Goal: Task Accomplishment & Management: Use online tool/utility

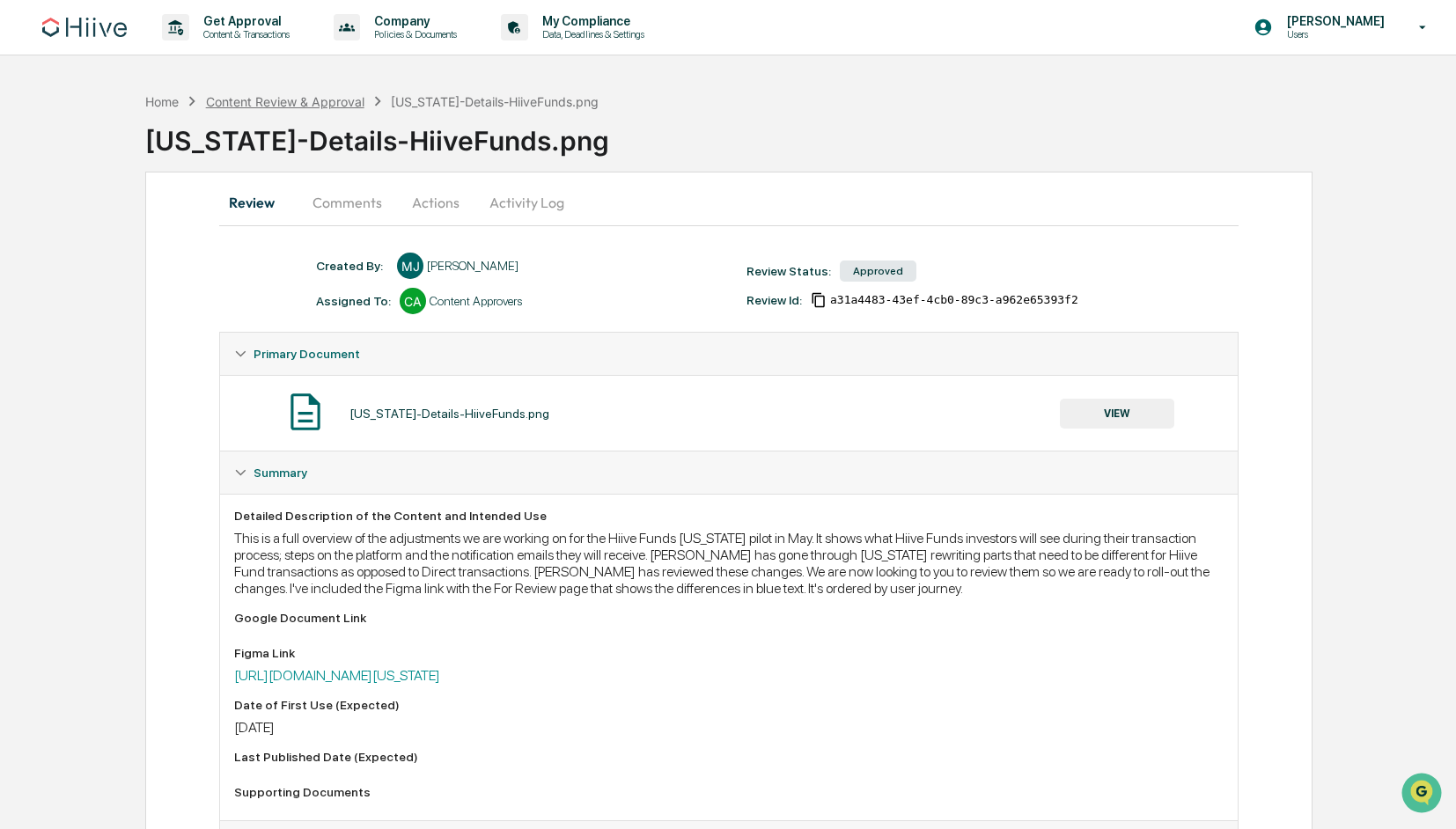
click at [316, 105] on div "Content Review & Approval" at bounding box center [286, 102] width 159 height 15
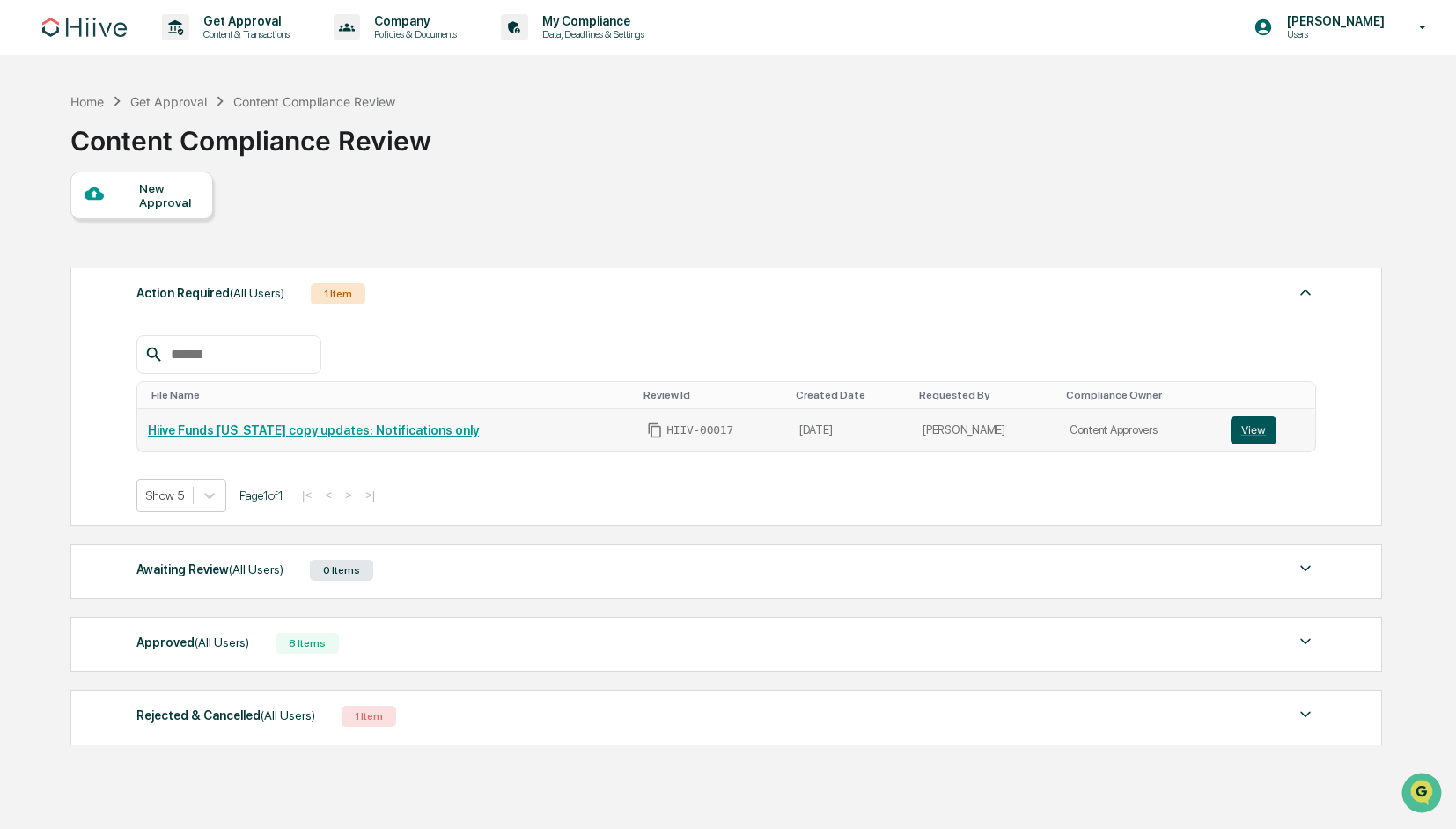
click at [1255, 429] on button "View" at bounding box center [1253, 430] width 46 height 28
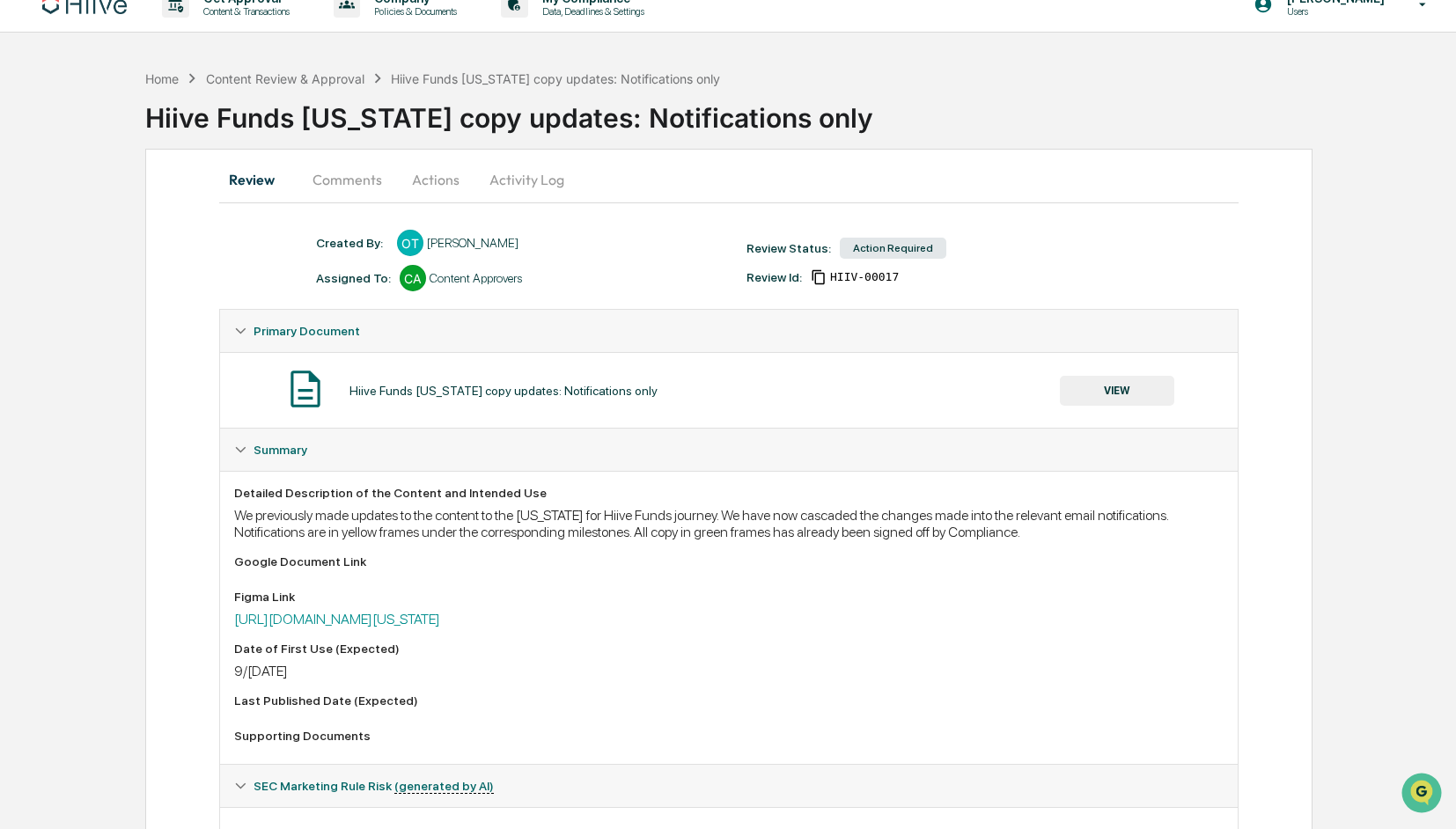
scroll to position [18, 0]
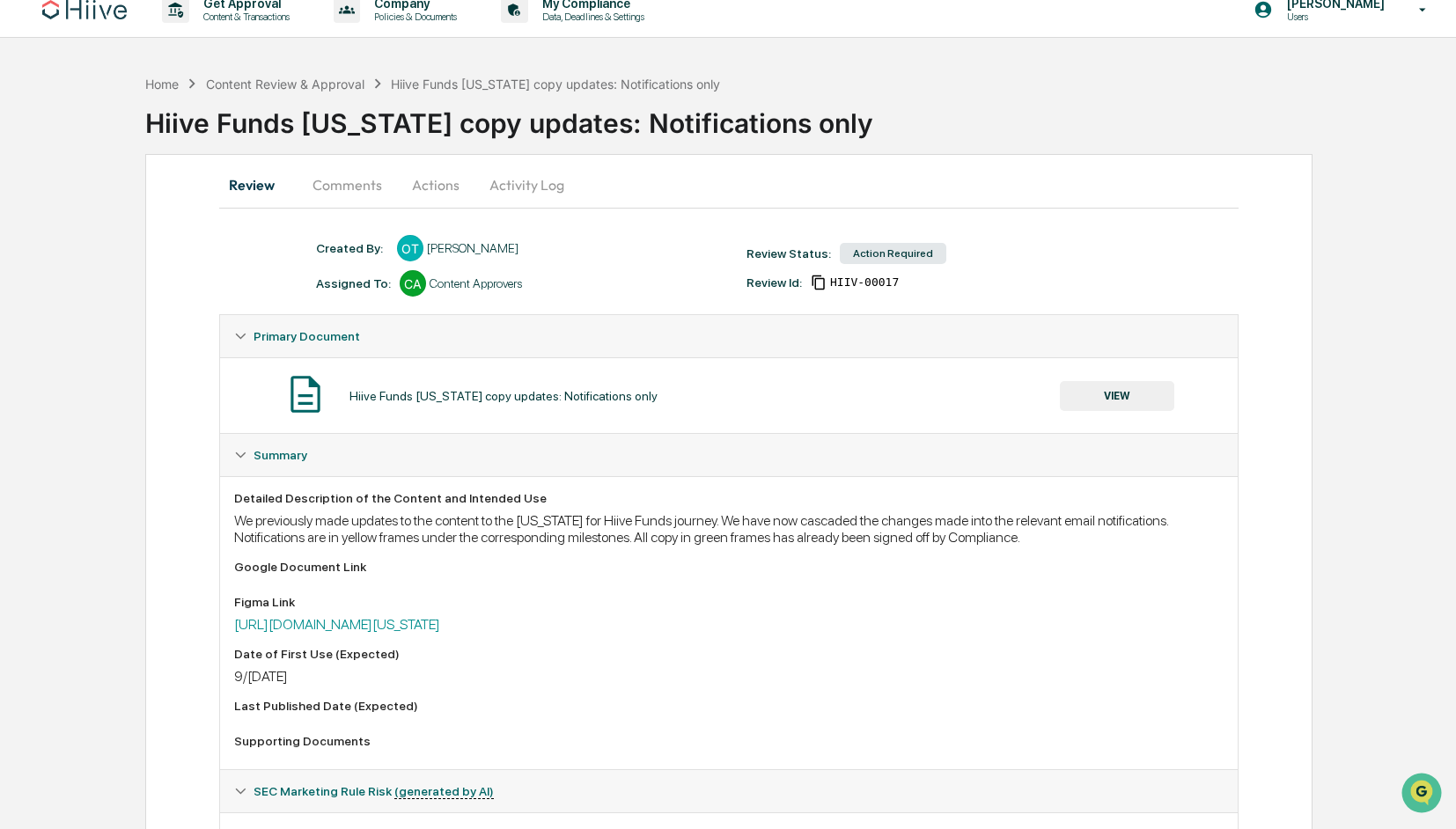
click at [350, 172] on button "Comments" at bounding box center [347, 184] width 98 height 42
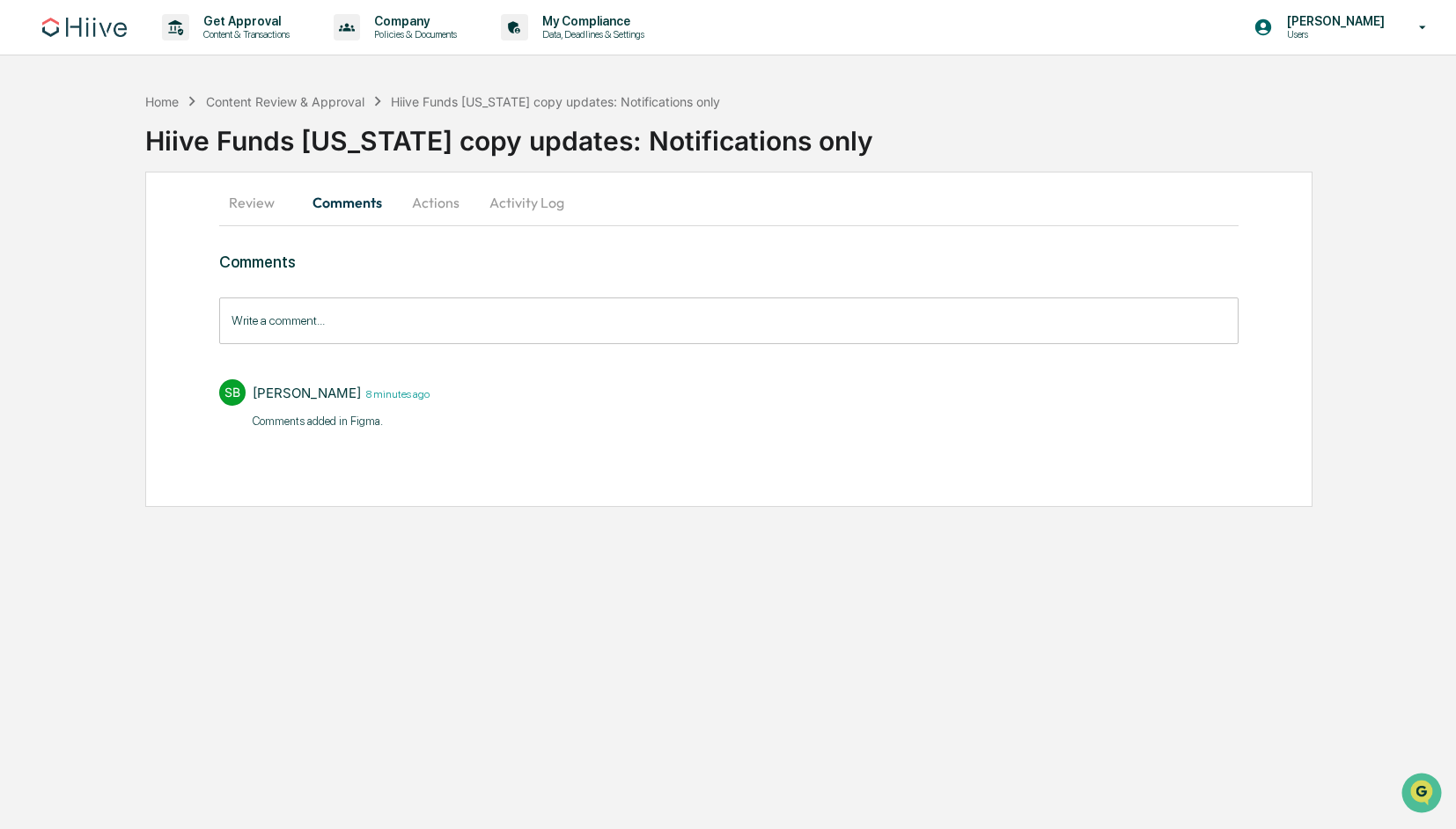
click at [428, 199] on button "Actions" at bounding box center [435, 202] width 79 height 42
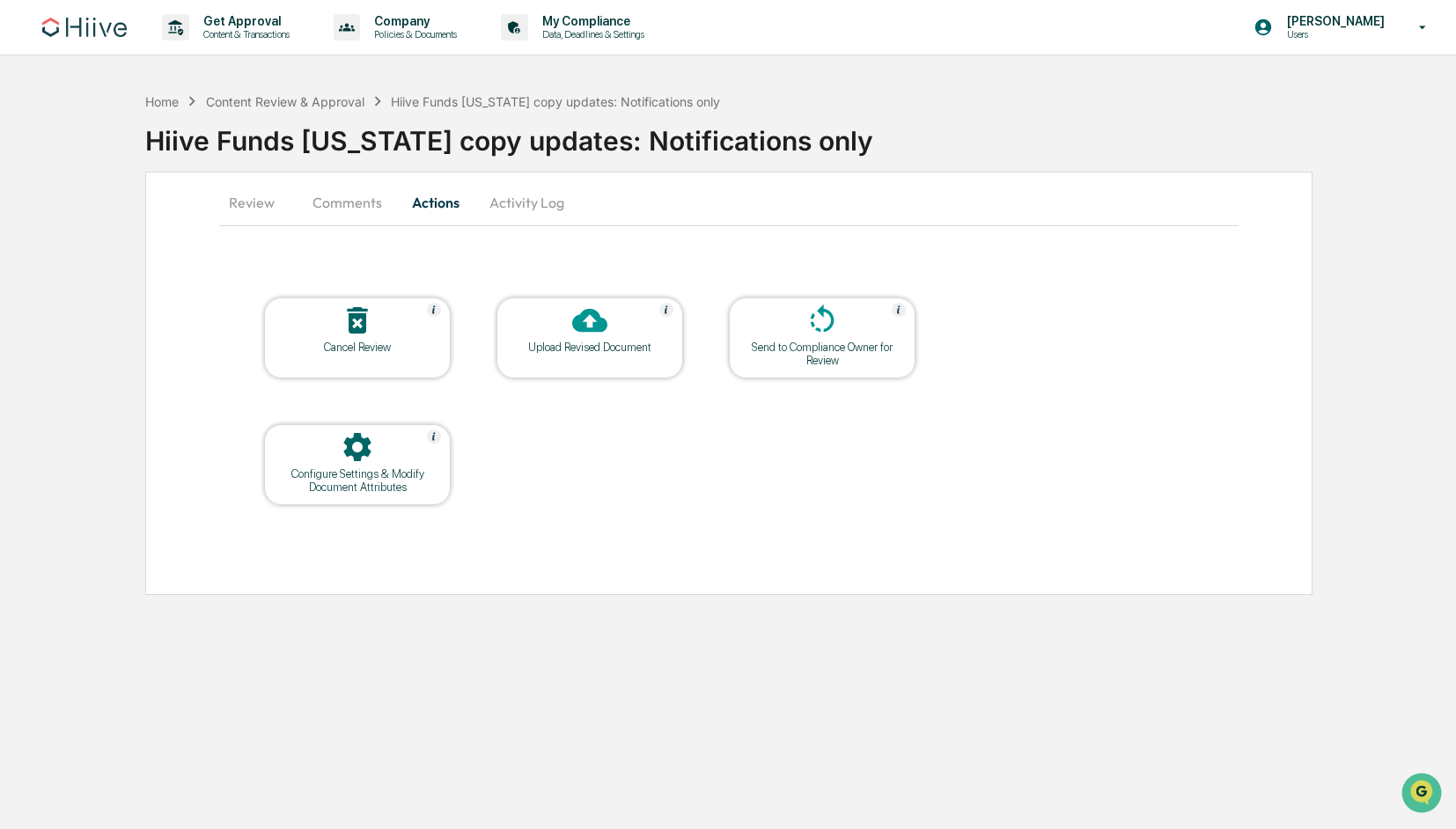
click at [522, 197] on button "Activity Log" at bounding box center [526, 202] width 103 height 42
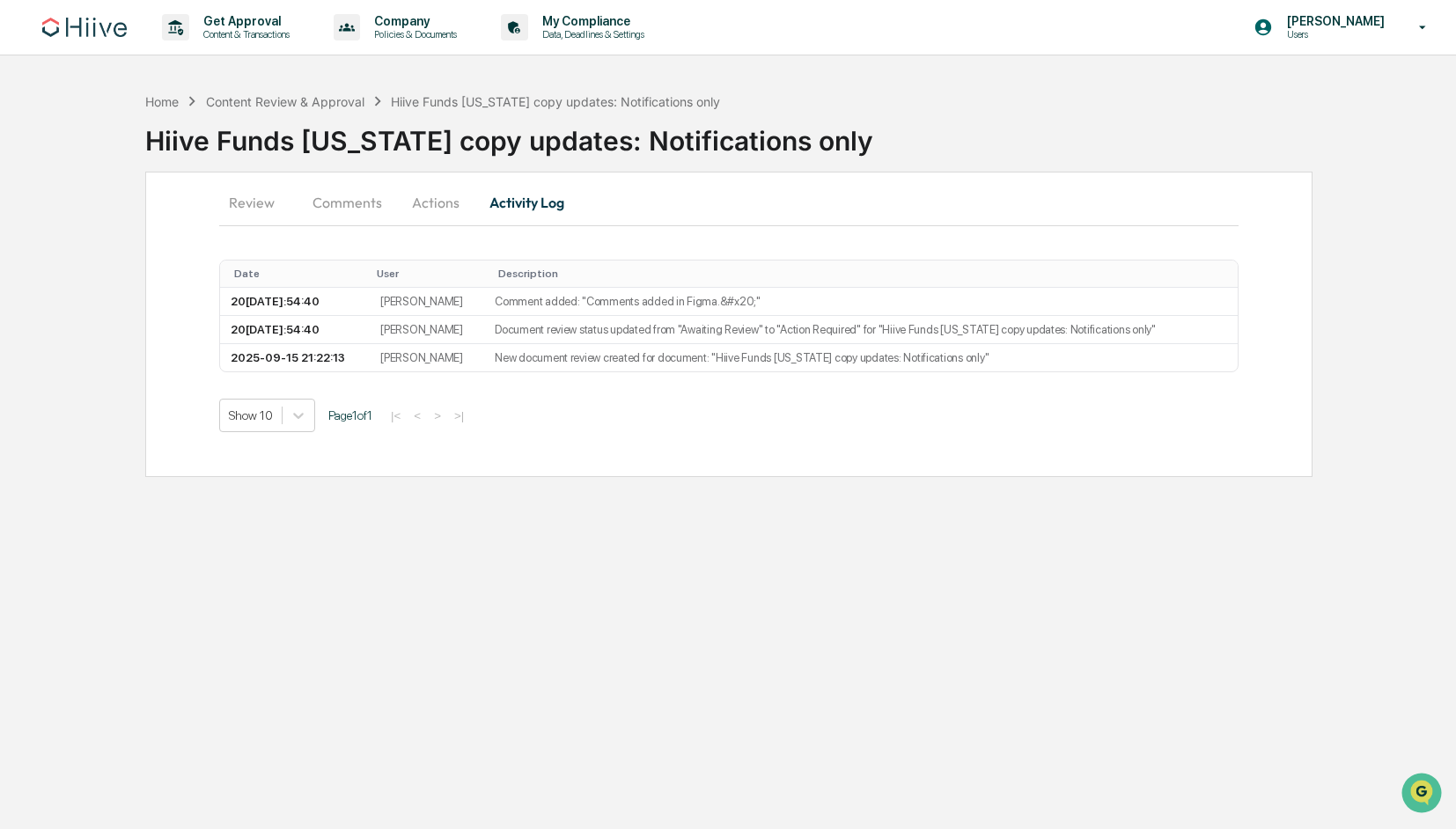
click at [259, 200] on button "Review" at bounding box center [259, 202] width 79 height 42
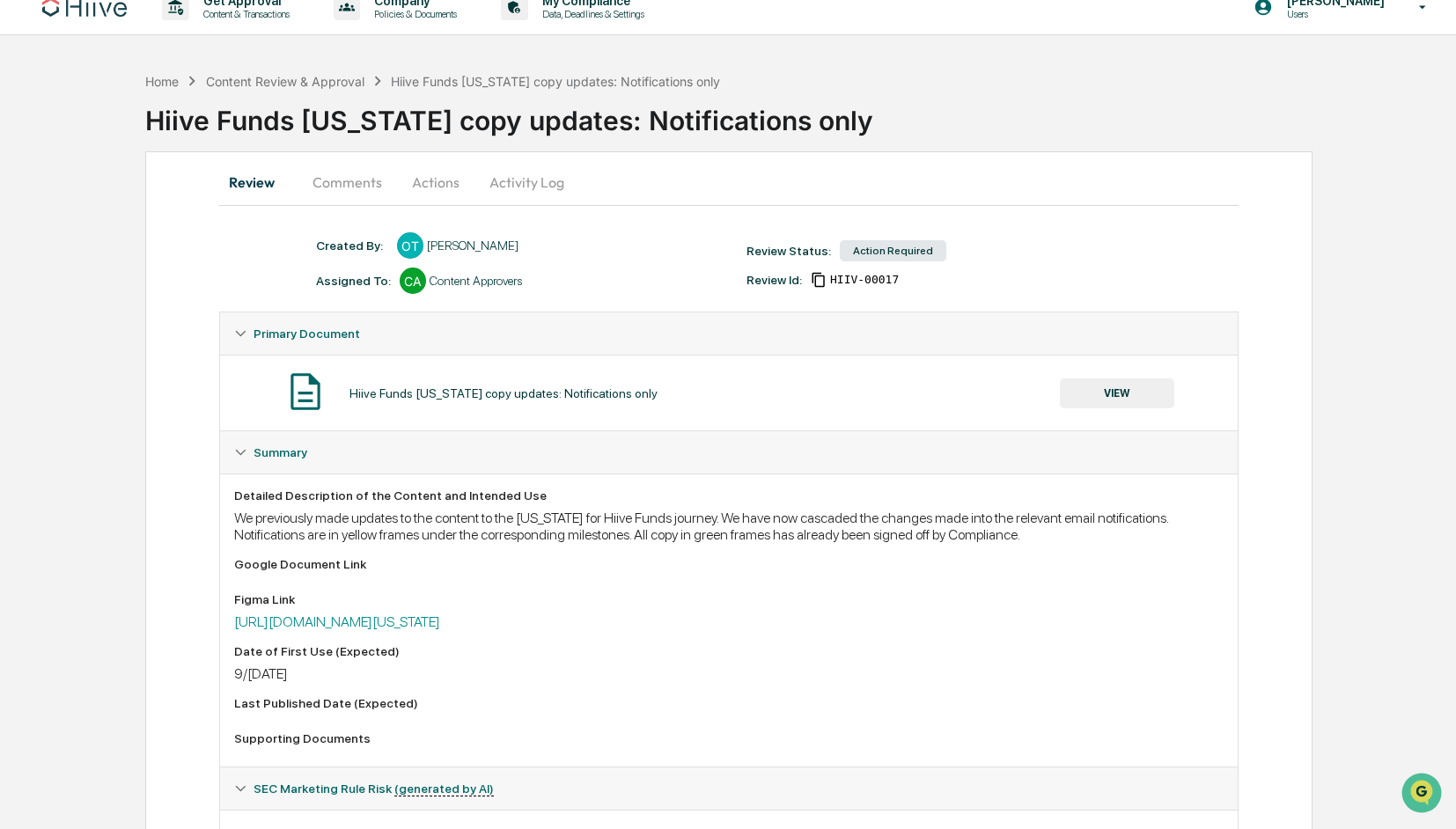
scroll to position [20, 0]
click at [326, 75] on div "Content Review & Approval" at bounding box center [286, 82] width 159 height 15
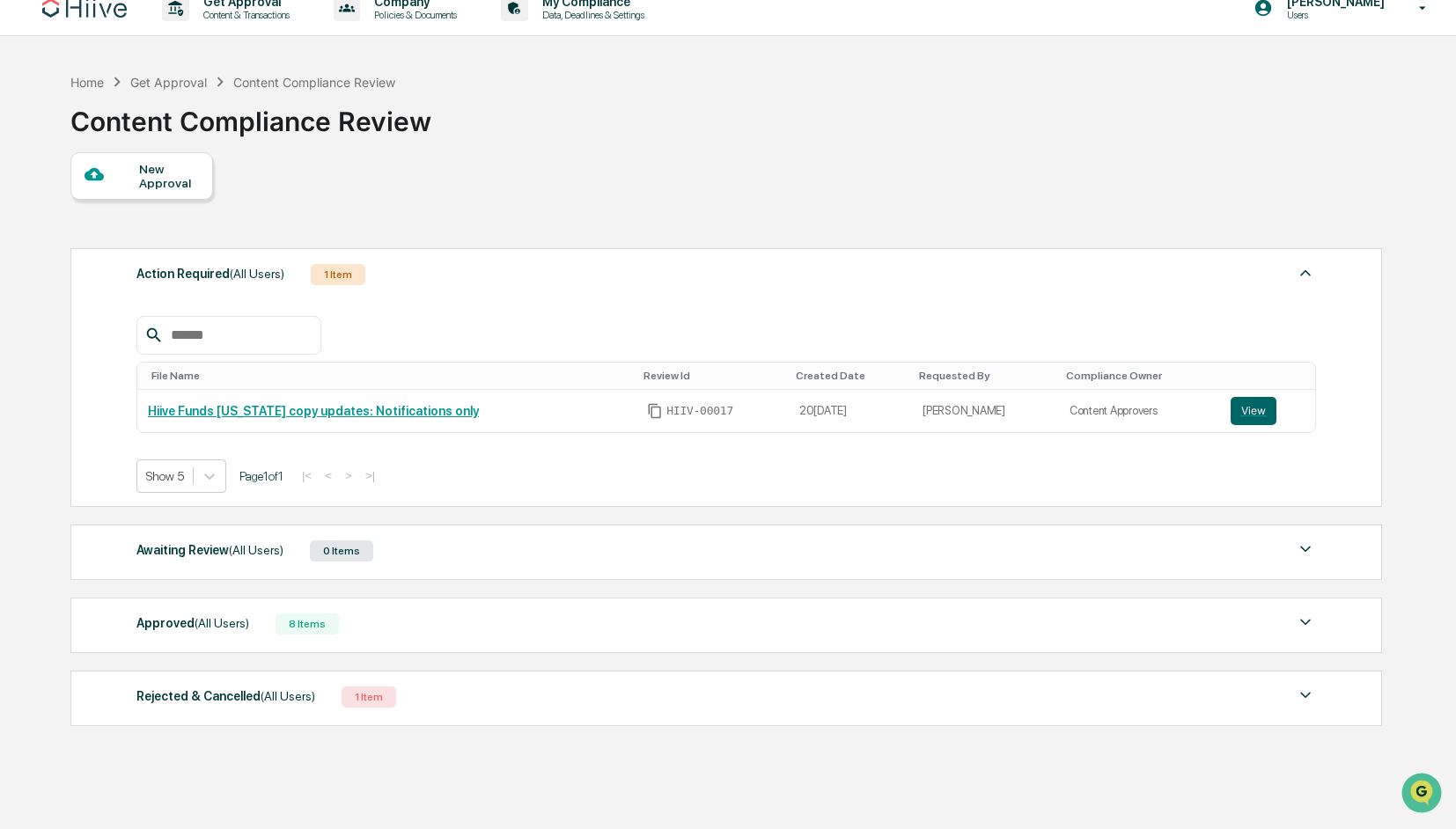
click at [483, 697] on div "Rejected & Cancelled (All Users) 1 Item" at bounding box center [726, 697] width 1180 height 24
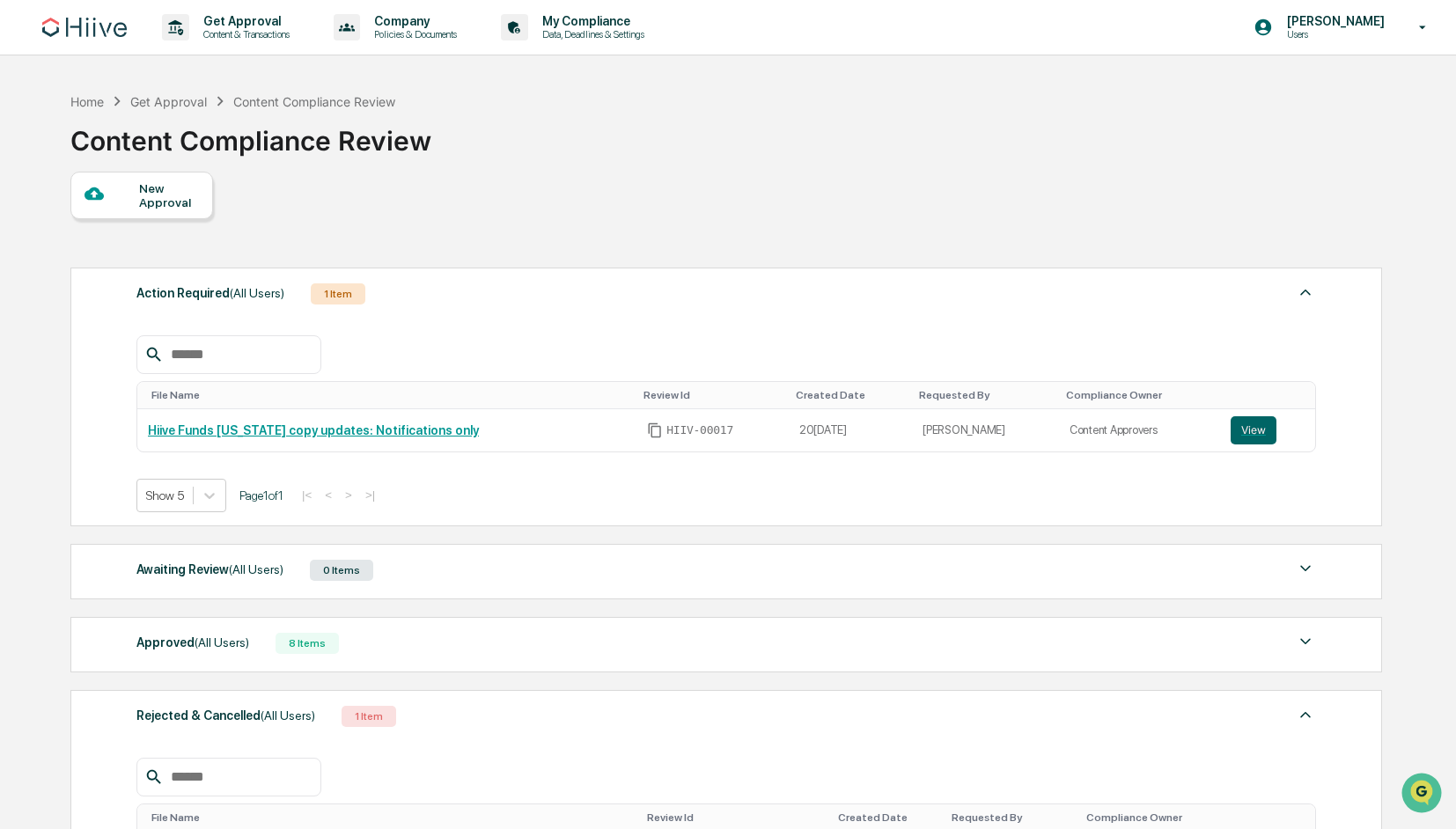
click at [234, 655] on div "Approved (All Users) 8 Items" at bounding box center [726, 643] width 1180 height 24
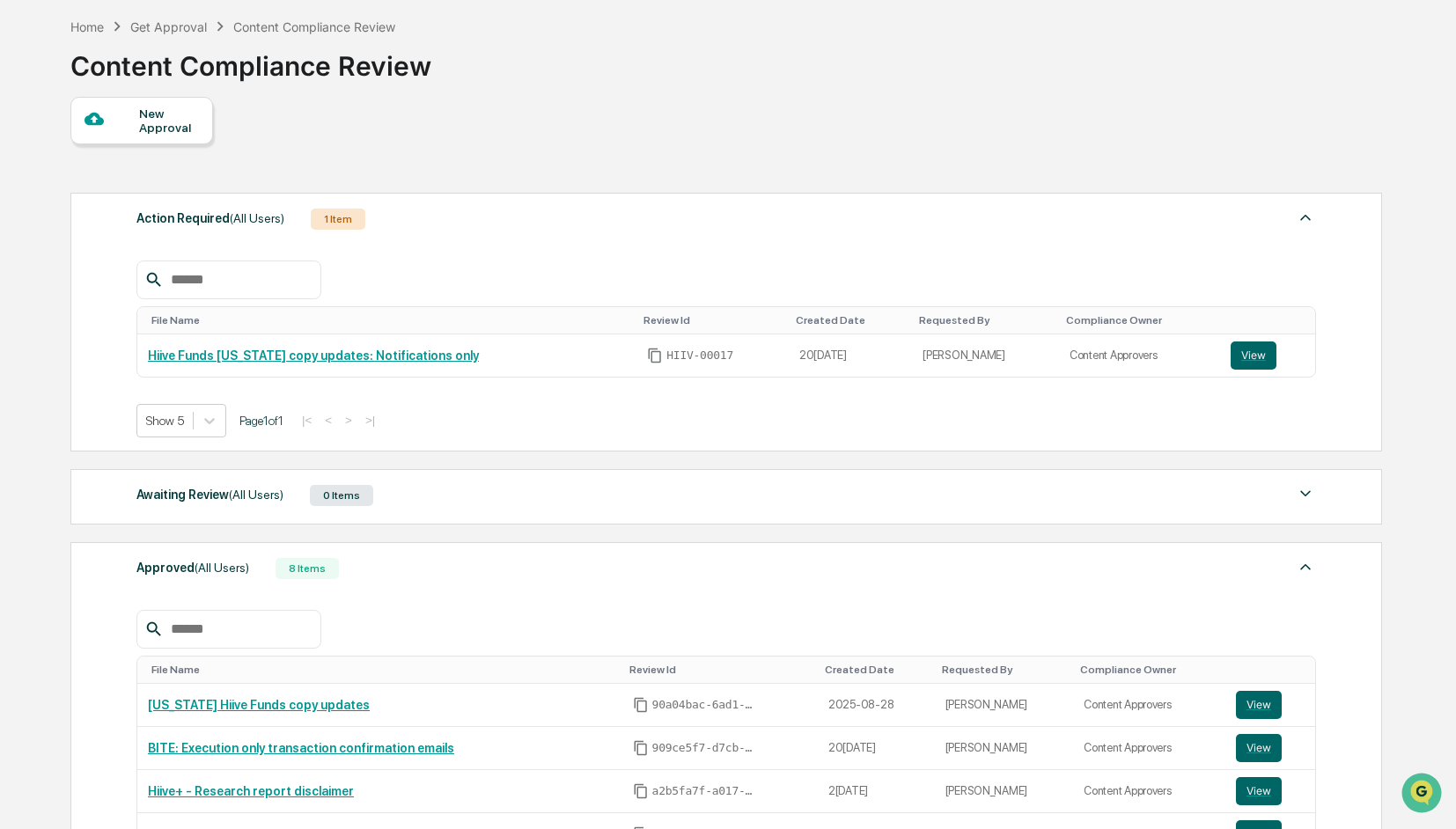
scroll to position [73, 0]
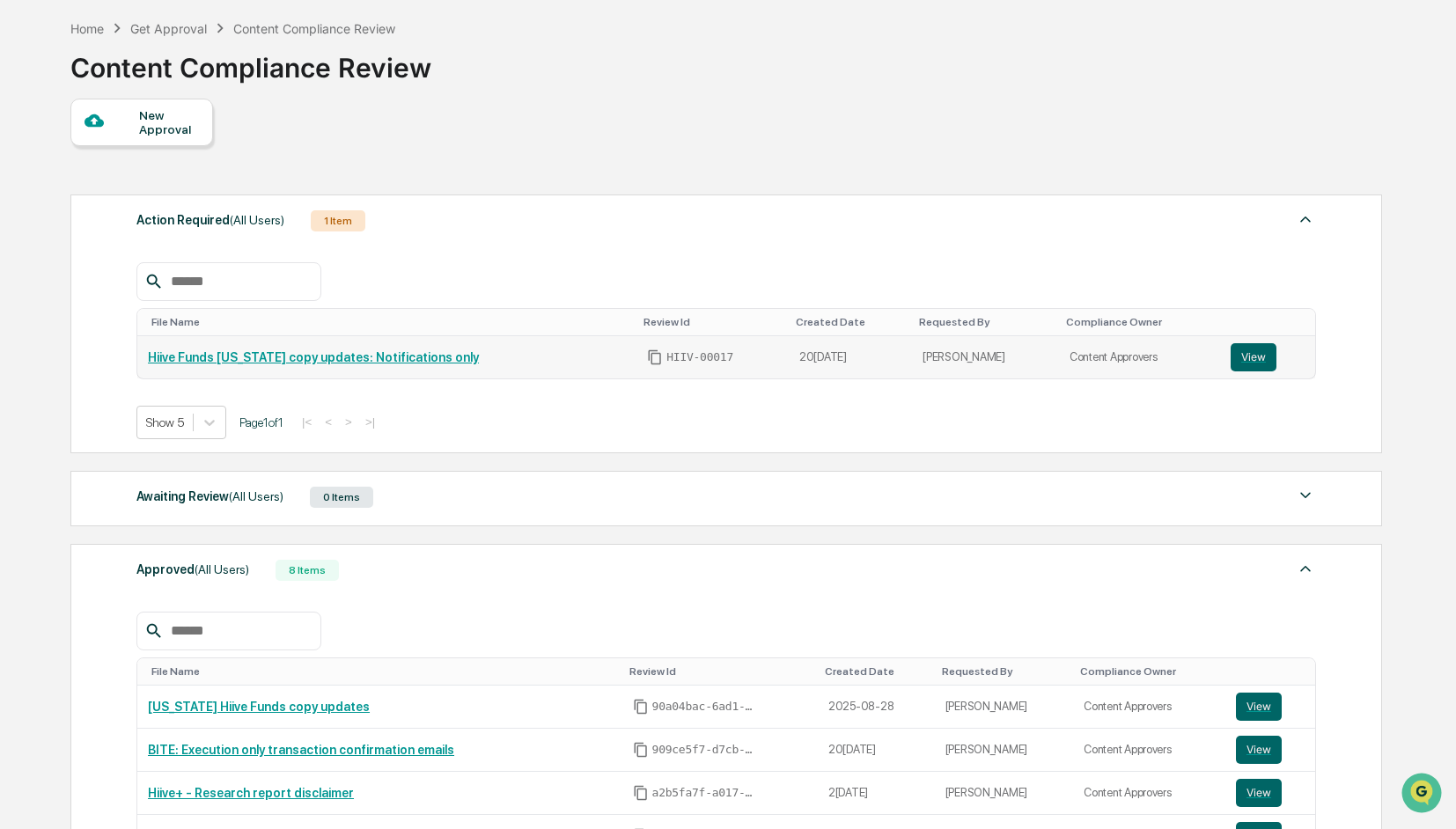
click at [423, 361] on link "Hiive Funds [US_STATE] copy updates: Notifications only" at bounding box center [313, 357] width 331 height 14
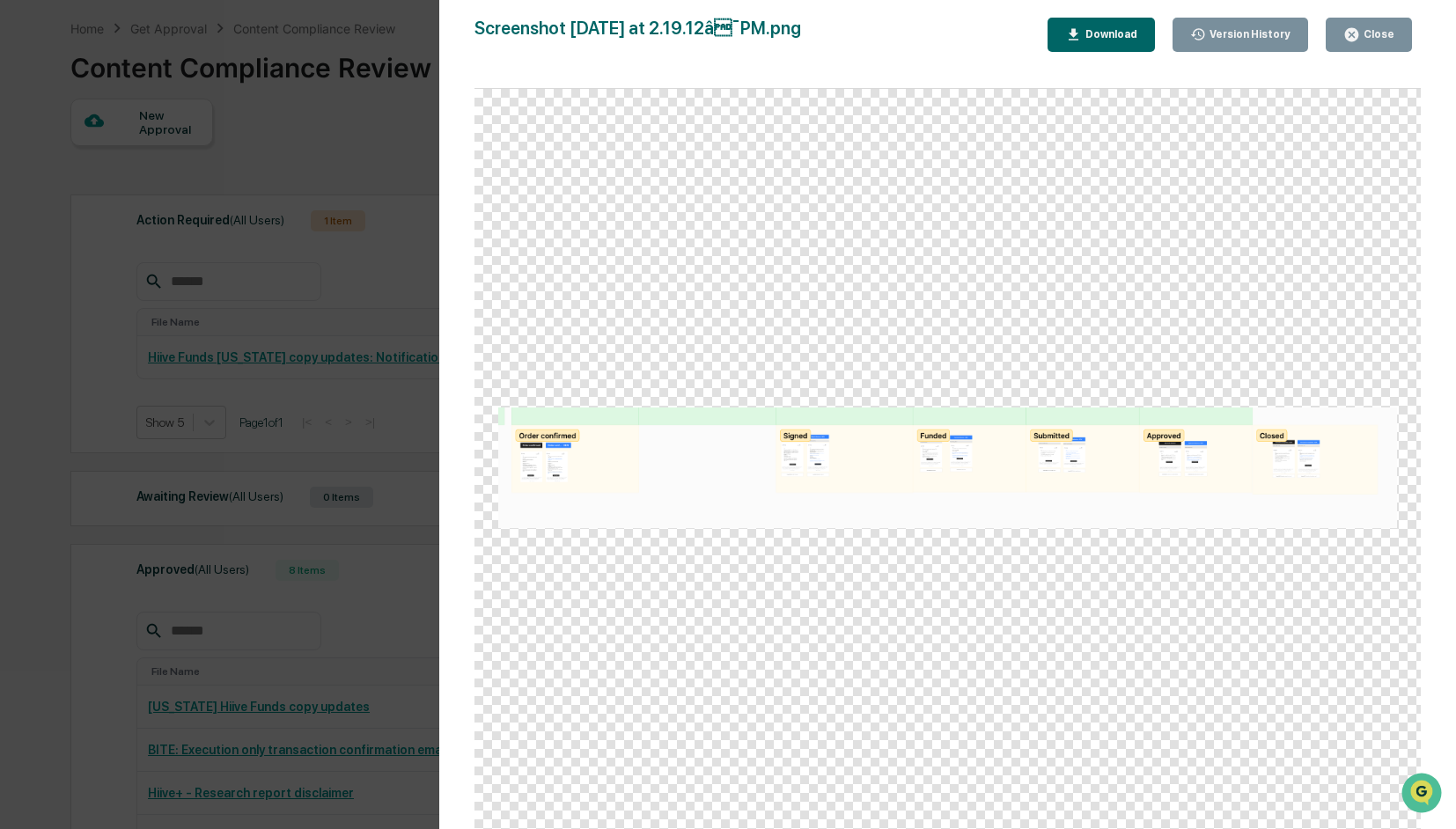
click at [177, 385] on div "Version History 09/15/2025, 09:22 PM Olivia Thornton Screenshot 2025-09-15 at 2…" at bounding box center [728, 414] width 1456 height 829
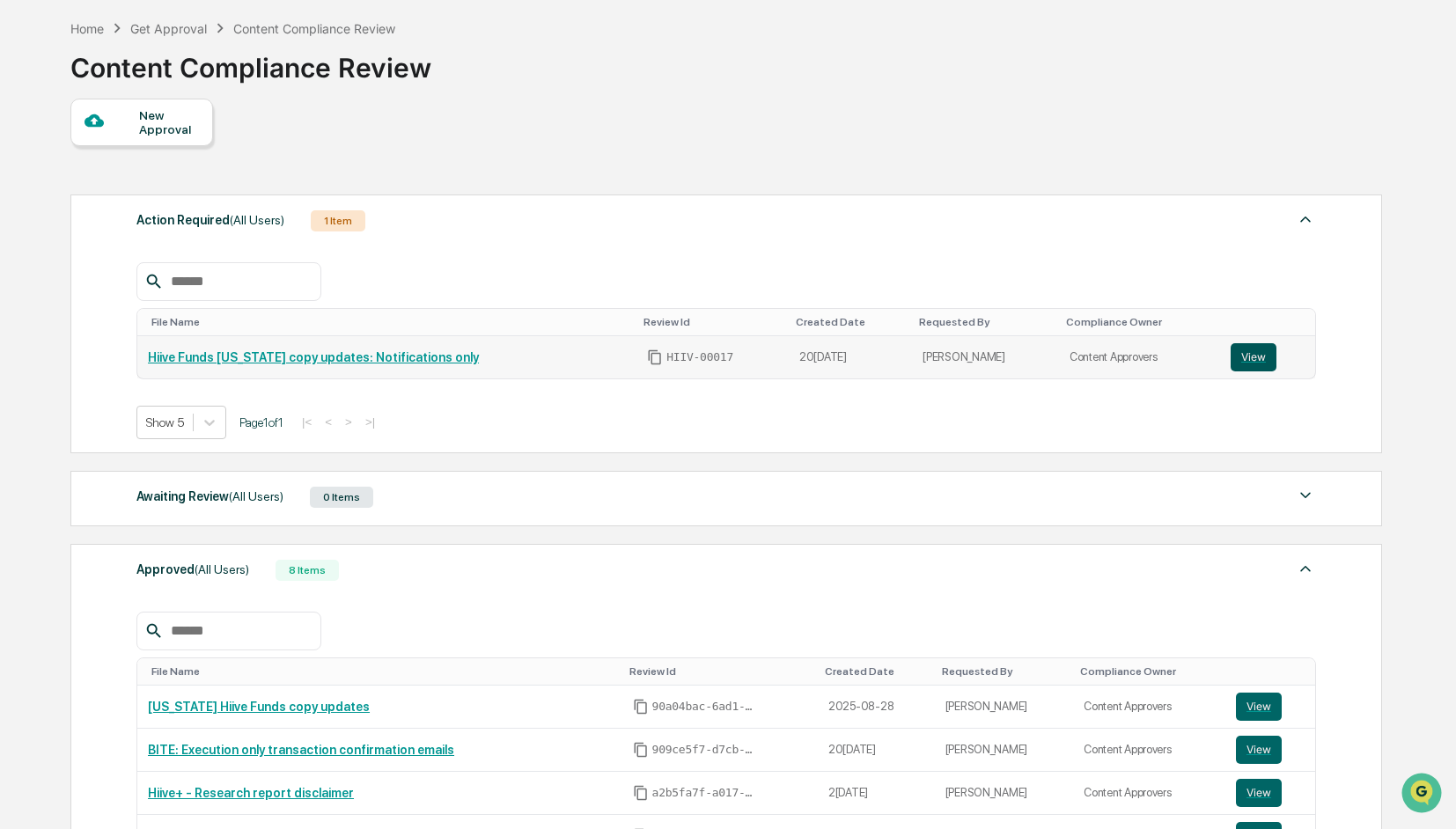
click at [1244, 363] on button "View" at bounding box center [1253, 358] width 46 height 28
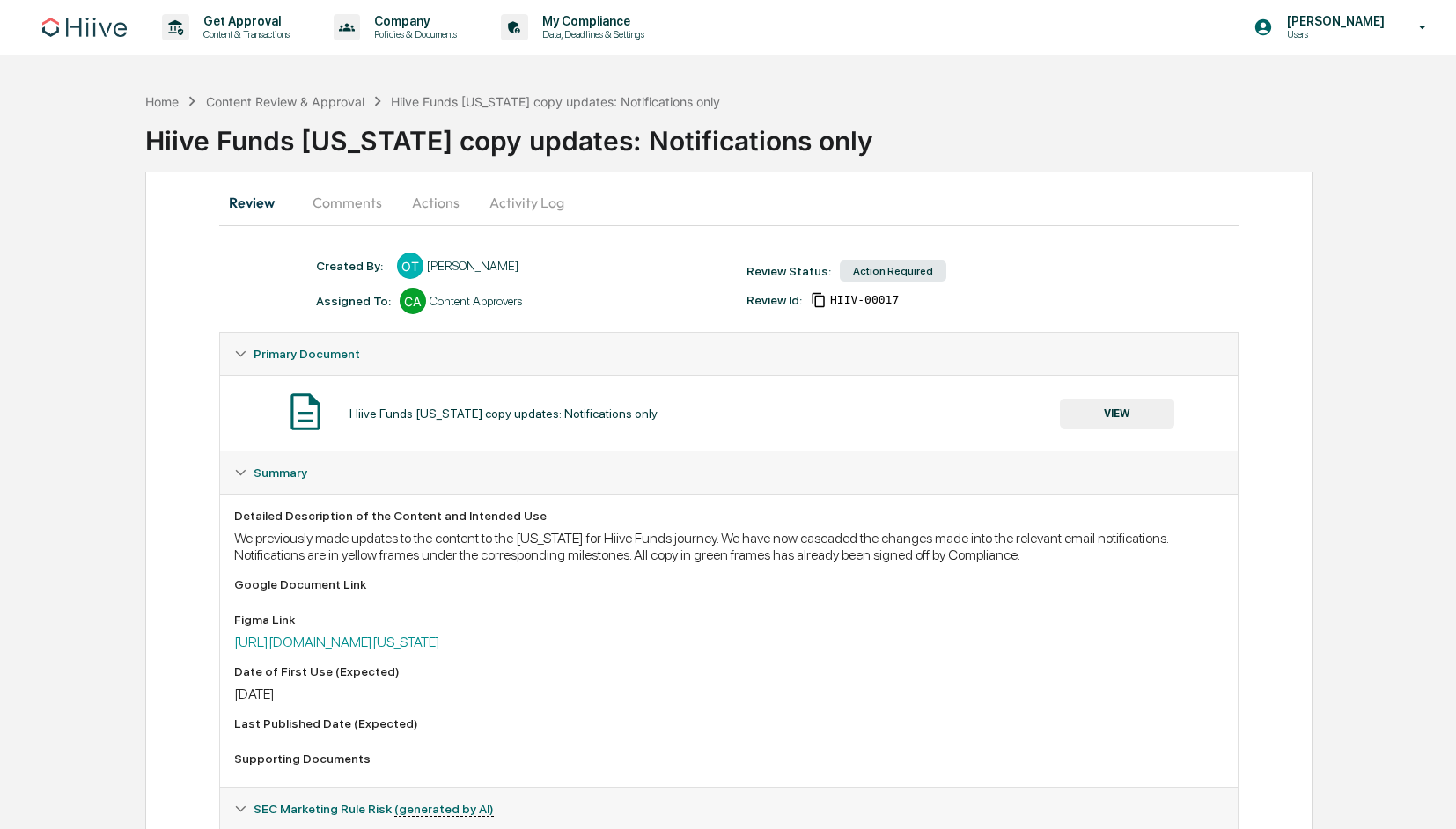
click at [343, 201] on button "Comments" at bounding box center [347, 202] width 98 height 42
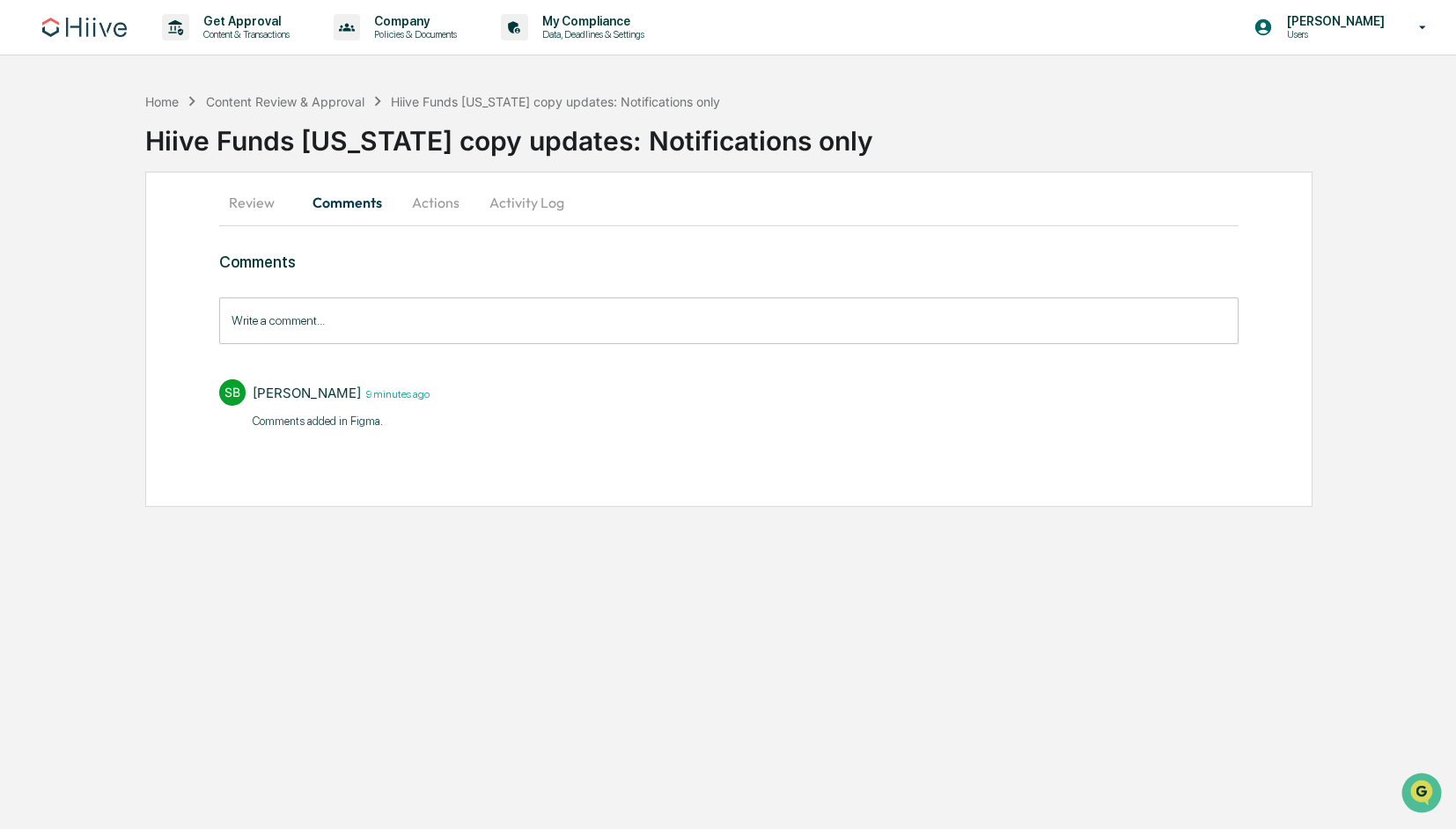
click at [381, 316] on input "Write a comment..." at bounding box center [729, 321] width 1019 height 47
